Goal: Learn about a topic

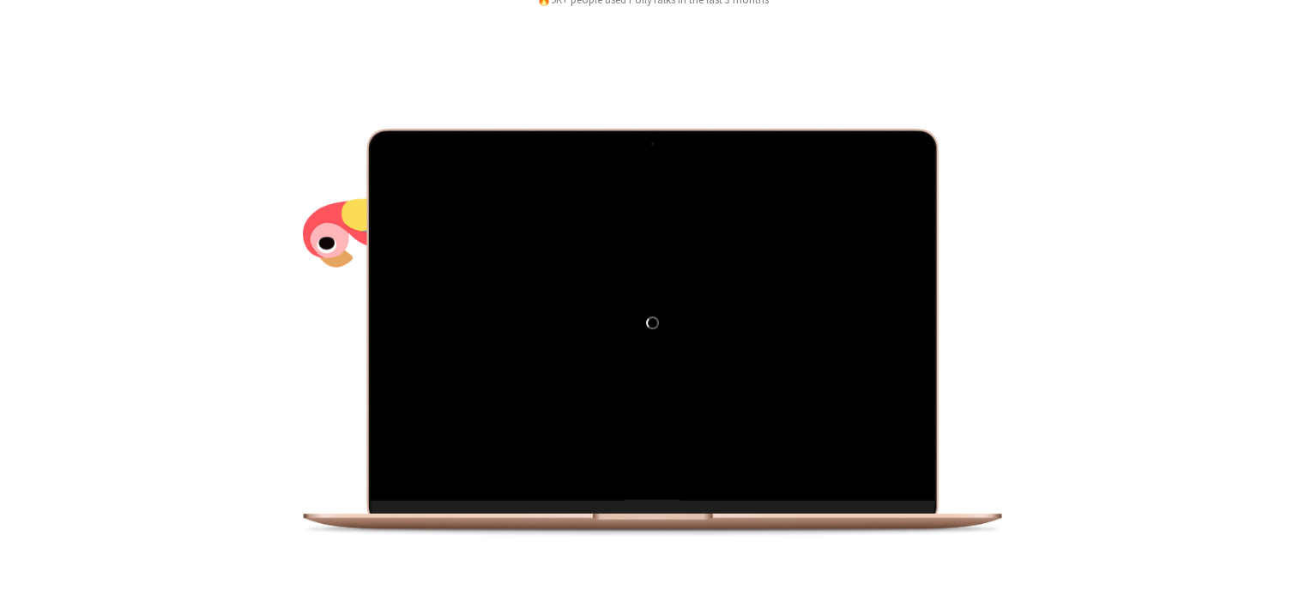
scroll to position [257, 0]
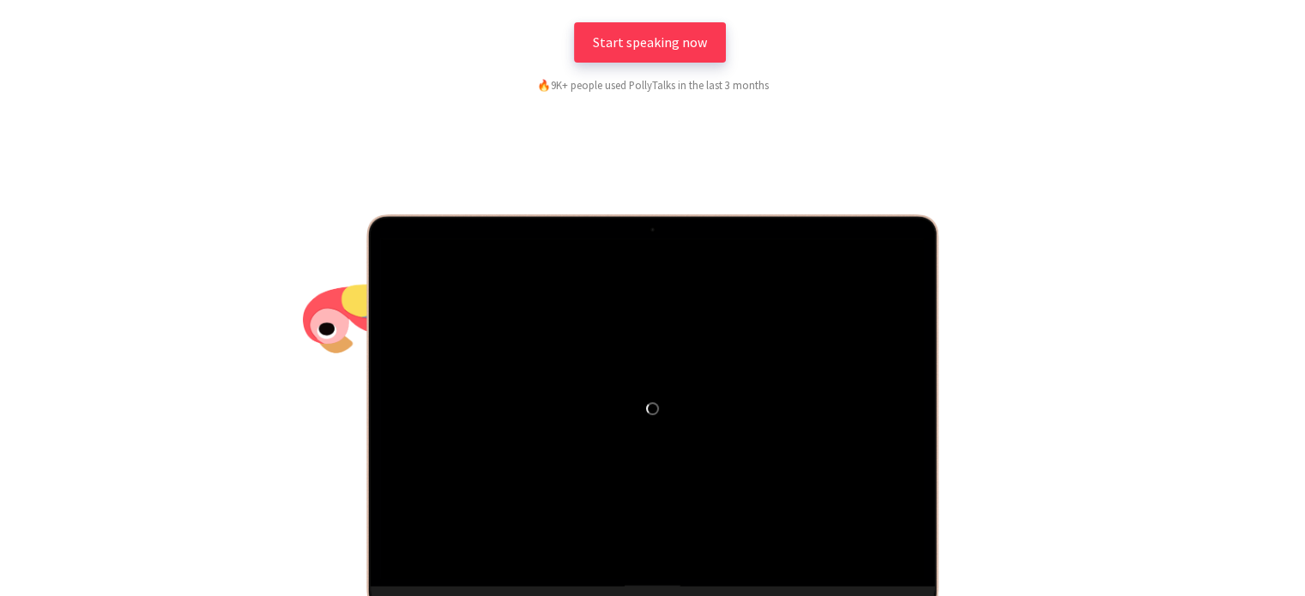
click at [683, 54] on link "Start speaking now" at bounding box center [650, 42] width 152 height 40
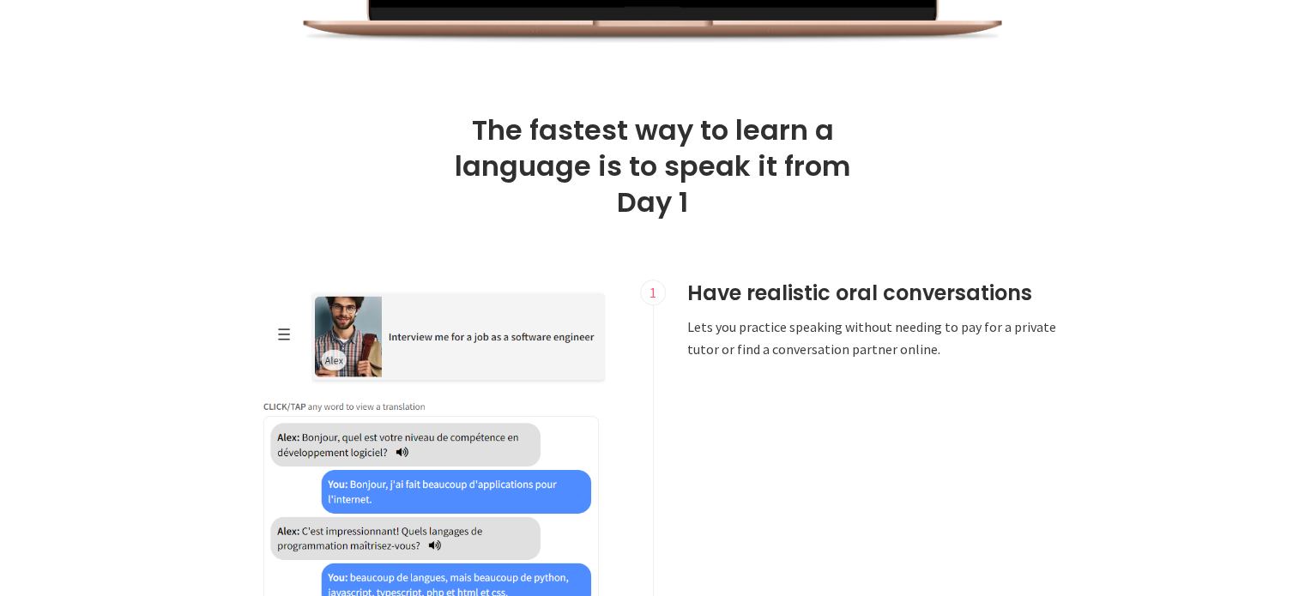
scroll to position [944, 0]
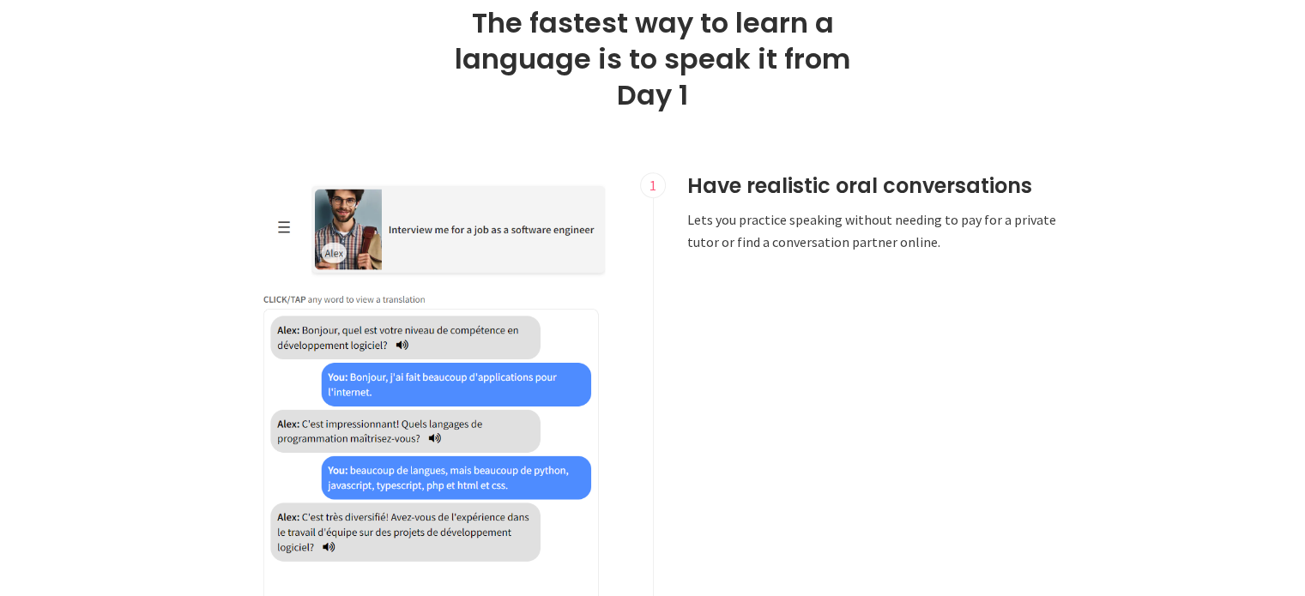
click at [400, 346] on img at bounding box center [433, 474] width 372 height 602
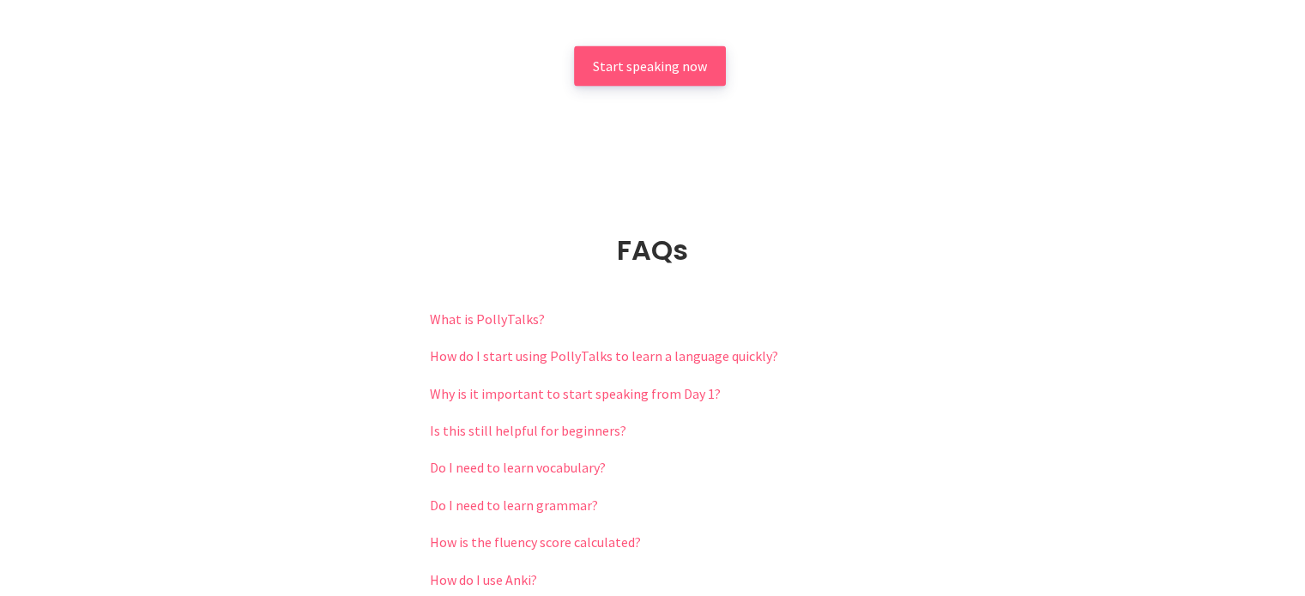
scroll to position [3605, 0]
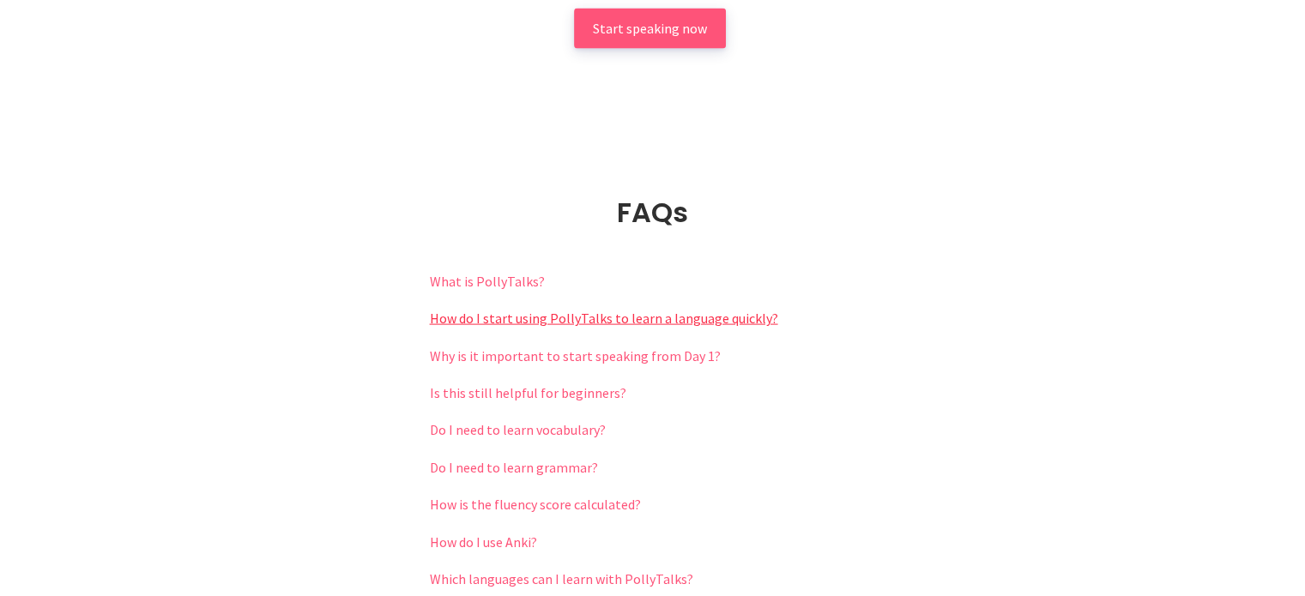
click at [561, 315] on link "How do I start using PollyTalks to learn a language quickly?" at bounding box center [604, 318] width 348 height 17
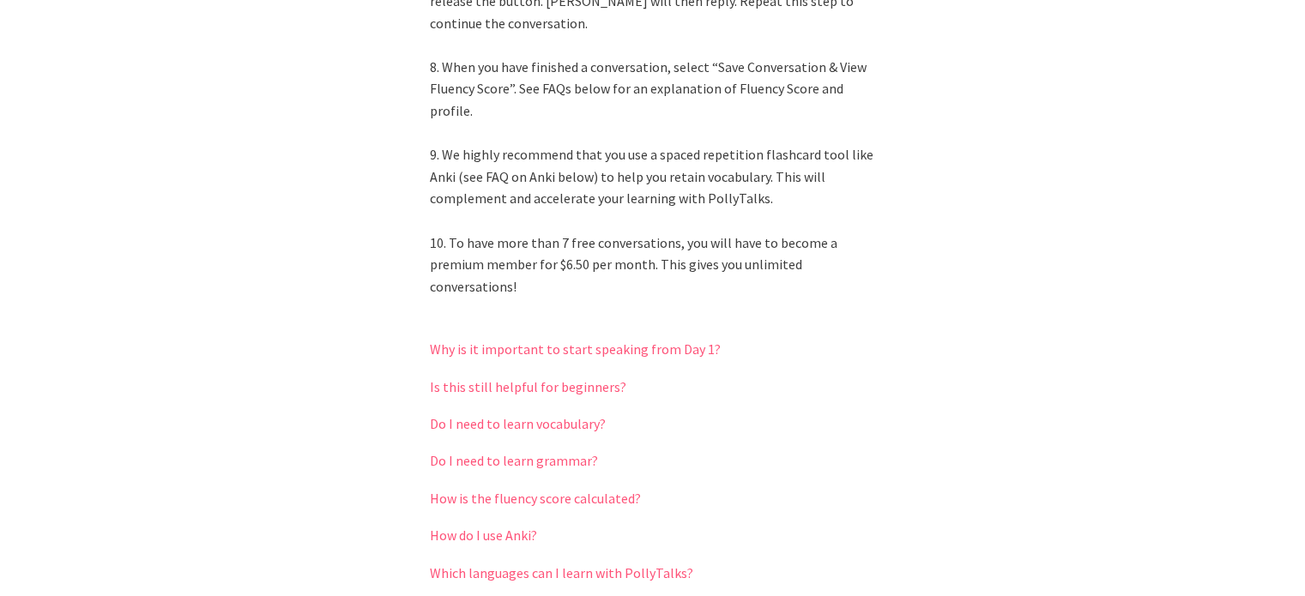
scroll to position [4463, 0]
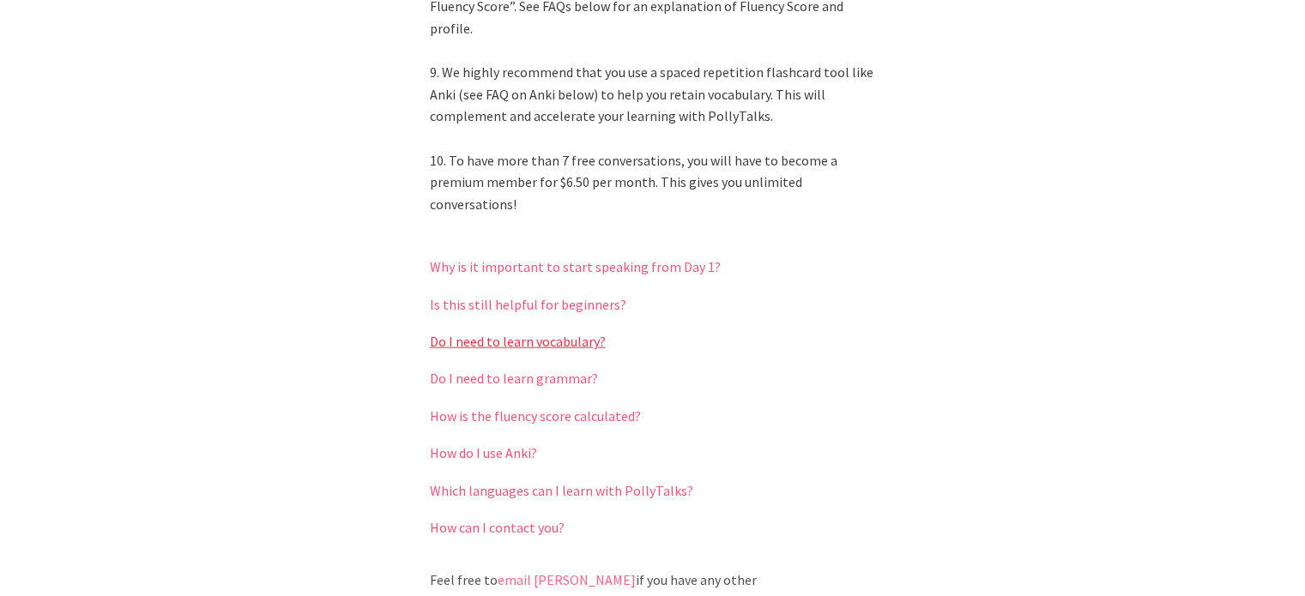
click at [600, 333] on link "Do I need to learn vocabulary?" at bounding box center [518, 341] width 176 height 17
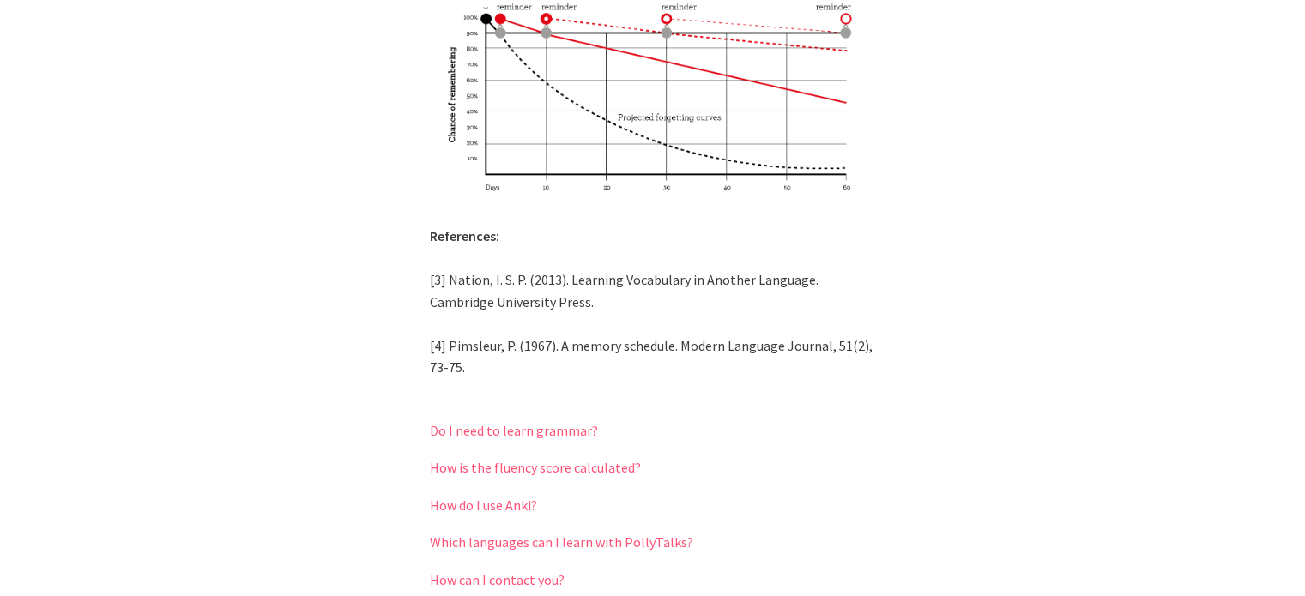
scroll to position [4720, 0]
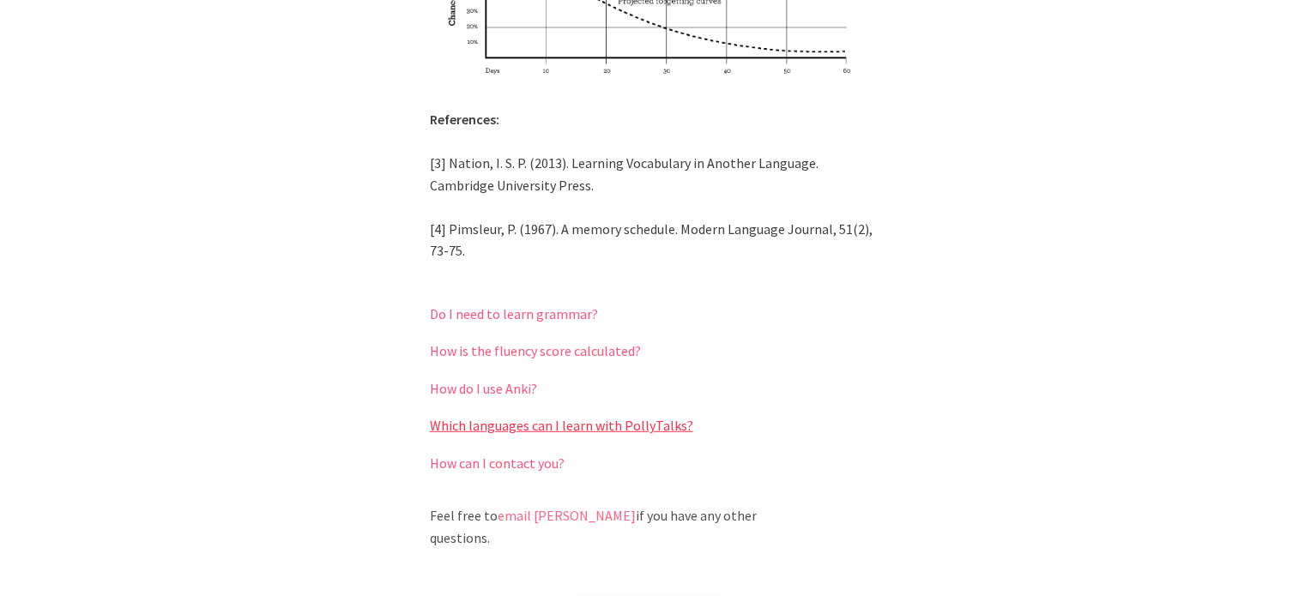
click at [642, 417] on link "Which languages can I learn with PollyTalks?" at bounding box center [561, 425] width 263 height 17
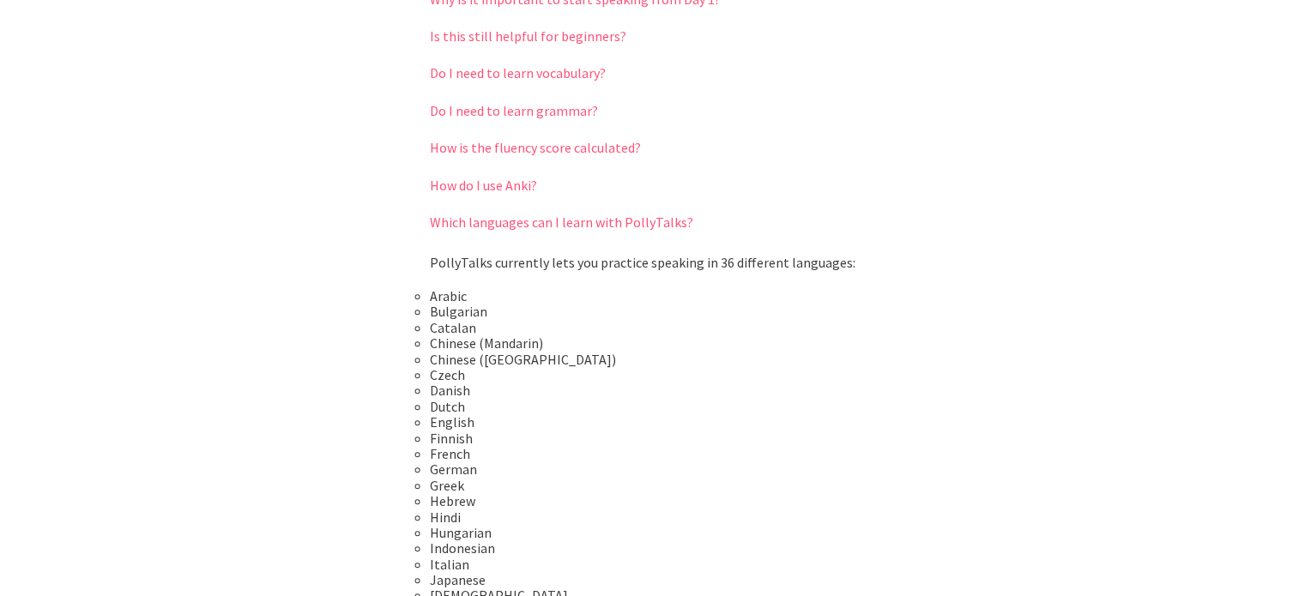
scroll to position [3948, 0]
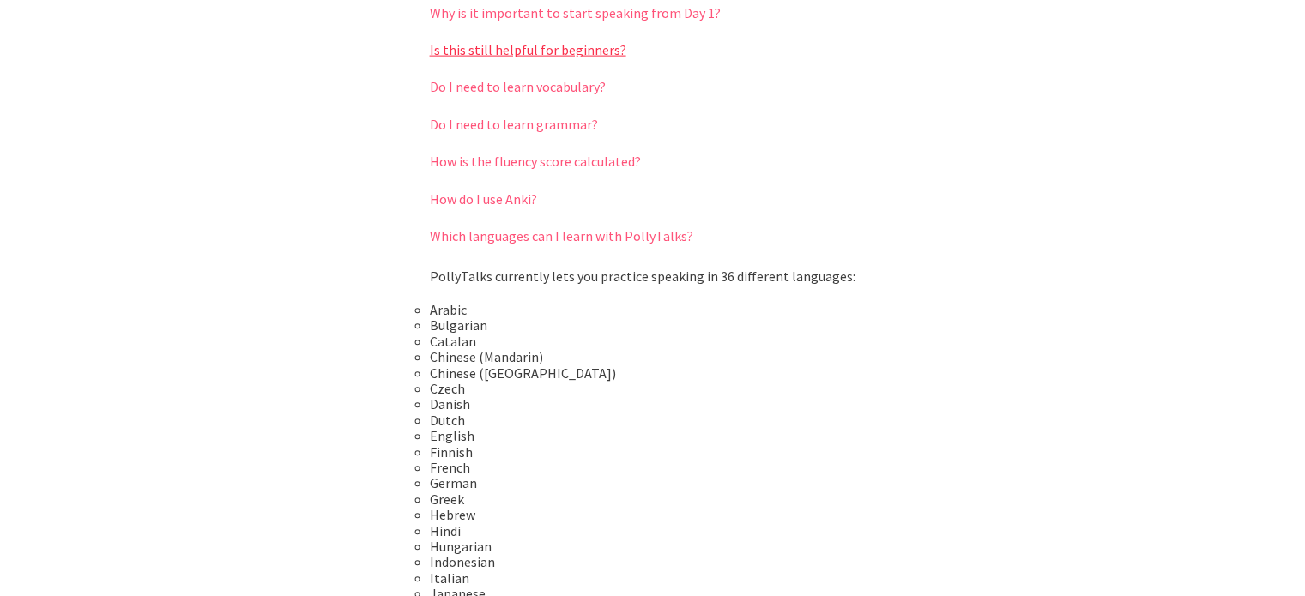
click at [597, 48] on link "Is this still helpful for beginners?" at bounding box center [528, 49] width 197 height 17
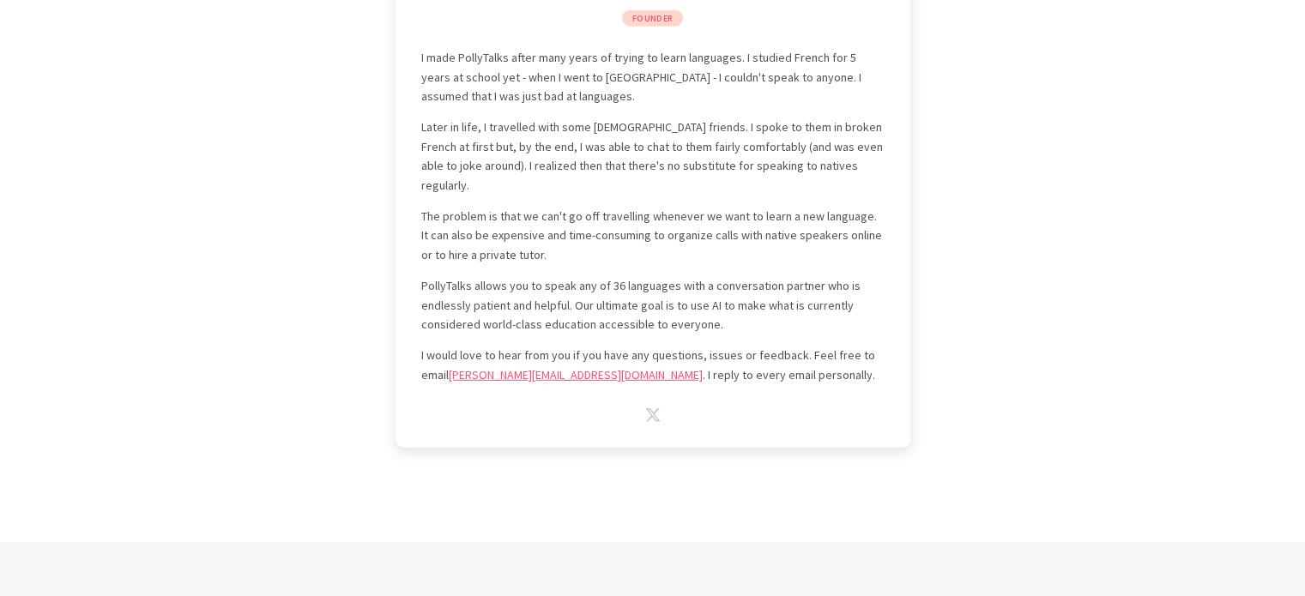
scroll to position [4806, 0]
